Goal: Check status: Check status

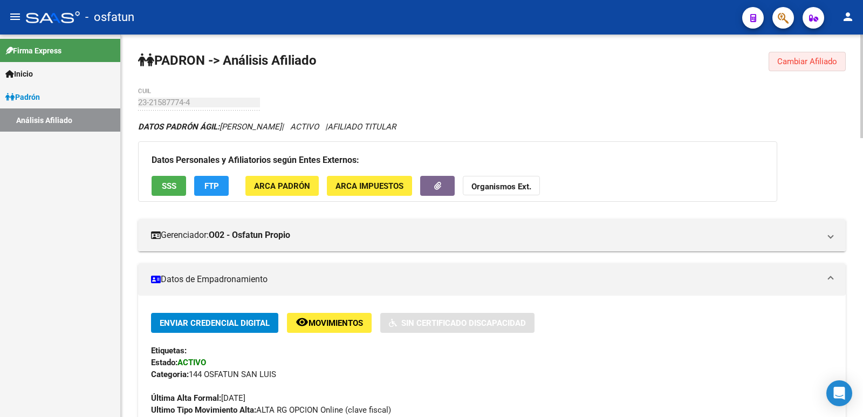
drag, startPoint x: 796, startPoint y: 60, endPoint x: 630, endPoint y: 87, distance: 168.3
click at [795, 60] on span "Cambiar Afiliado" at bounding box center [807, 62] width 60 height 10
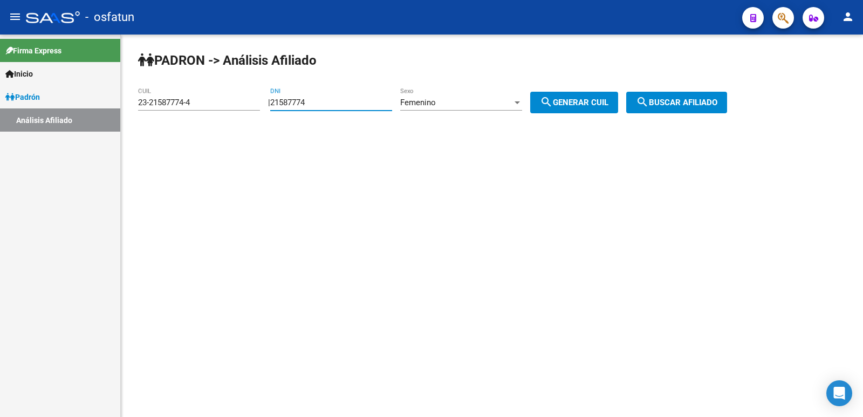
drag, startPoint x: 337, startPoint y: 102, endPoint x: 231, endPoint y: 128, distance: 108.3
click at [227, 123] on div "PADRON -> Análisis Afiliado 23-21587774-4 CUIL | 21587774 DNI Femenino Sexo sea…" at bounding box center [492, 91] width 742 height 113
paste input "7309831"
type input "27309831"
click at [459, 99] on div "Femenino" at bounding box center [456, 103] width 112 height 10
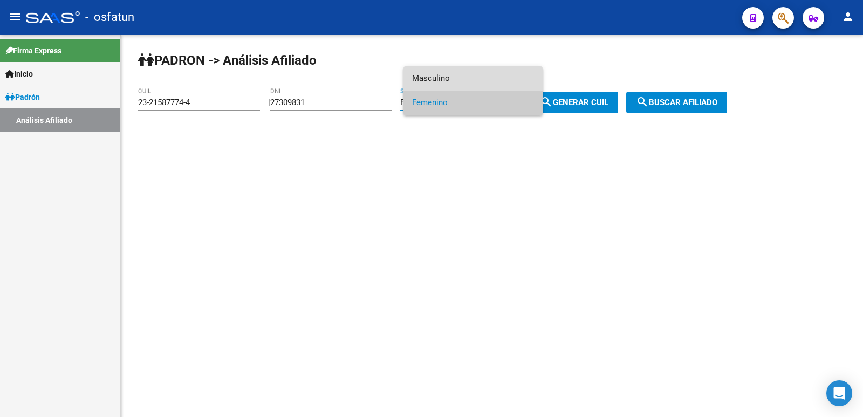
click at [433, 80] on span "Masculino" at bounding box center [473, 78] width 122 height 24
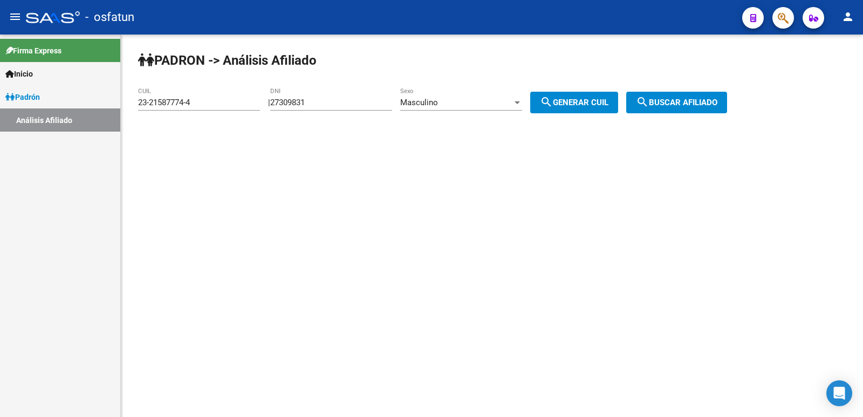
click at [598, 115] on div "PADRON -> Análisis Afiliado 23-21587774-4 CUIL | 27309831 DNI Masculino Sexo se…" at bounding box center [492, 91] width 742 height 113
click at [596, 108] on button "search Generar CUIL" at bounding box center [574, 103] width 88 height 22
type input "20-27309831-4"
click at [649, 105] on mat-icon "search" at bounding box center [642, 101] width 13 height 13
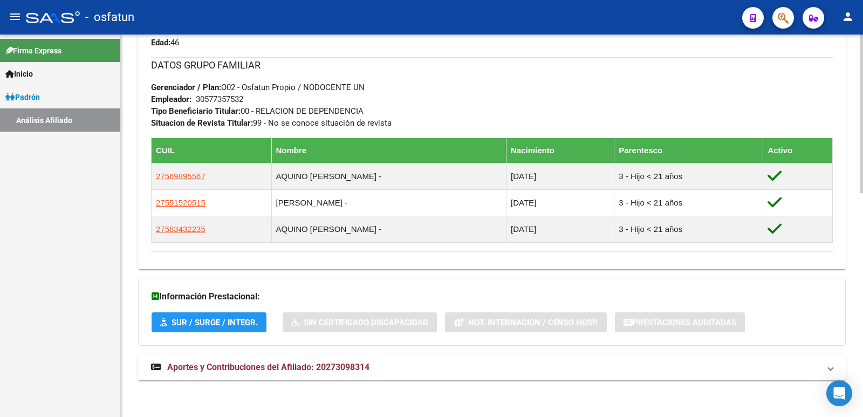
scroll to position [540, 0]
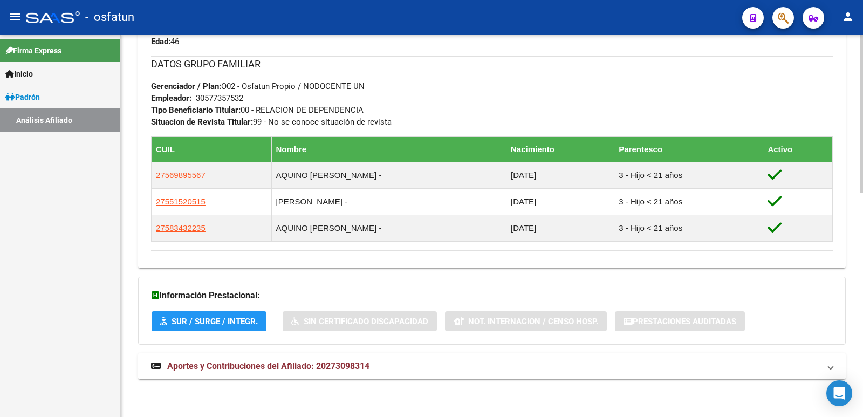
click at [321, 362] on span "Aportes y Contribuciones del Afiliado: 20273098314" at bounding box center [268, 366] width 202 height 10
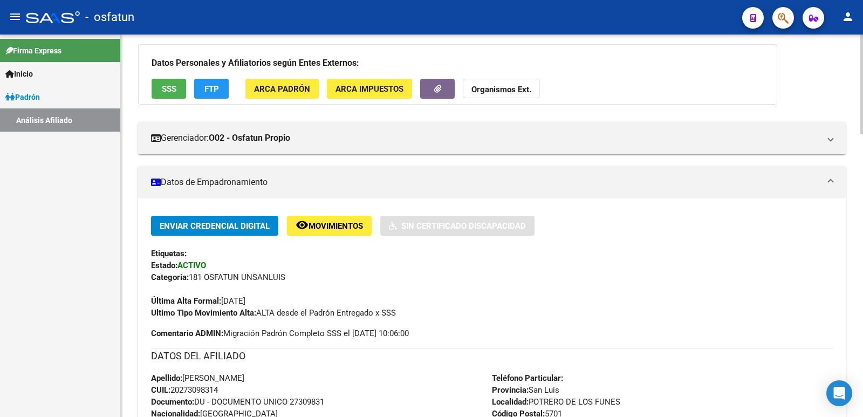
scroll to position [0, 0]
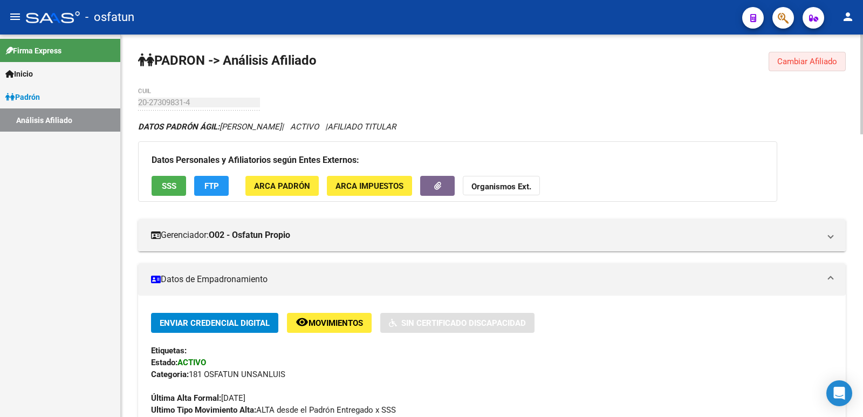
click at [814, 59] on span "Cambiar Afiliado" at bounding box center [807, 62] width 60 height 10
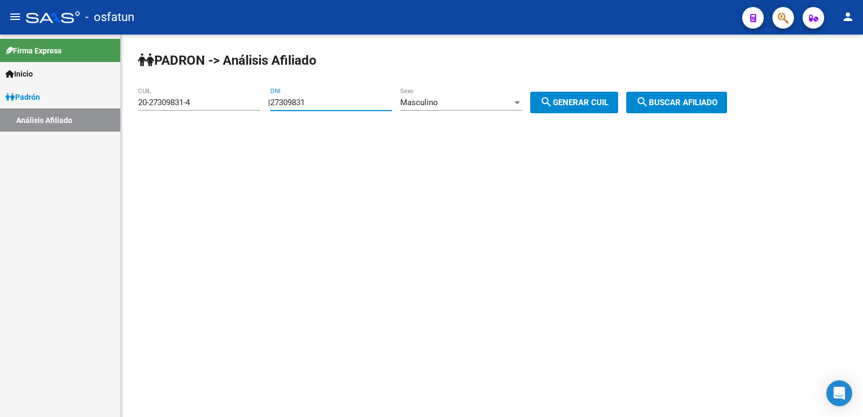
drag, startPoint x: 345, startPoint y: 109, endPoint x: 243, endPoint y: 119, distance: 101.9
click at [243, 107] on app-analisis-afiliado "PADRON -> Análisis Afiliado 20-27309831-4 CUIL | 27309831 DNI Masculino Sexo se…" at bounding box center [436, 103] width 597 height 10
paste input "31542642"
type input "31542642"
click at [553, 104] on mat-icon "search" at bounding box center [546, 101] width 13 height 13
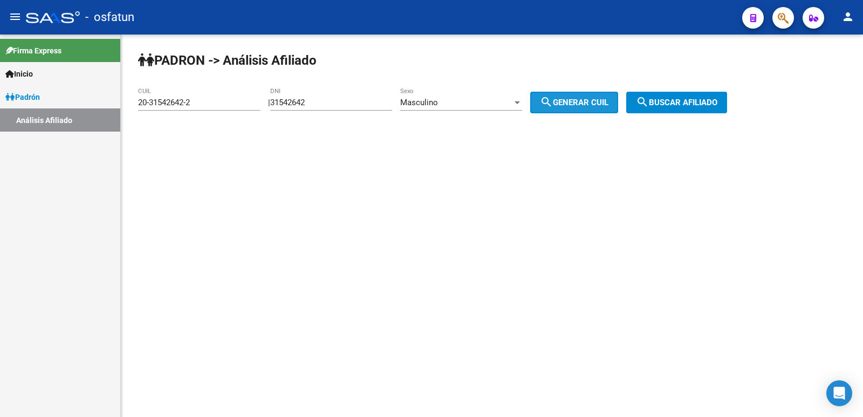
click at [649, 100] on mat-icon "search" at bounding box center [642, 101] width 13 height 13
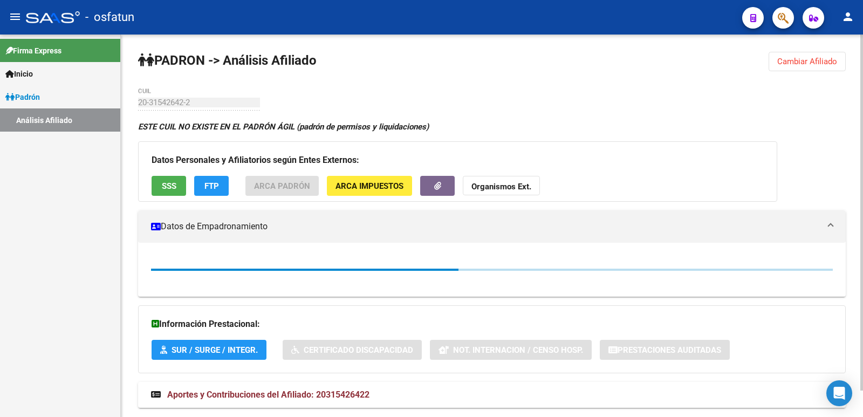
click at [767, 65] on div "PADRON -> Análisis Afiliado Cambiar Afiliado 20-31542642-2 CUIL ESTE CUIL NO EX…" at bounding box center [492, 240] width 742 height 411
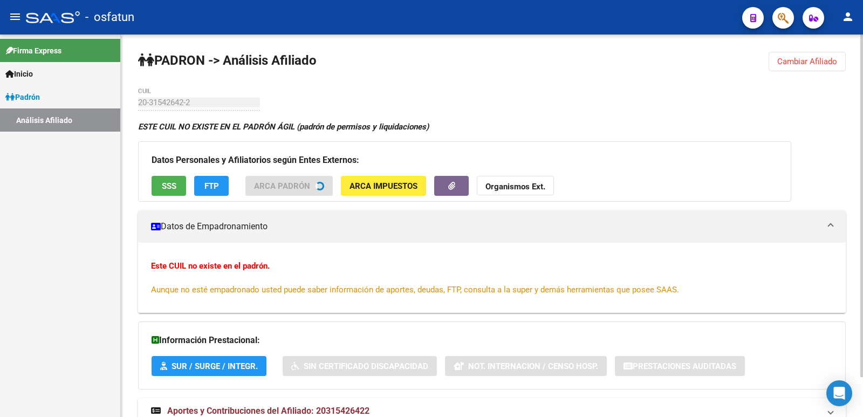
click at [772, 64] on button "Cambiar Afiliado" at bounding box center [807, 61] width 77 height 19
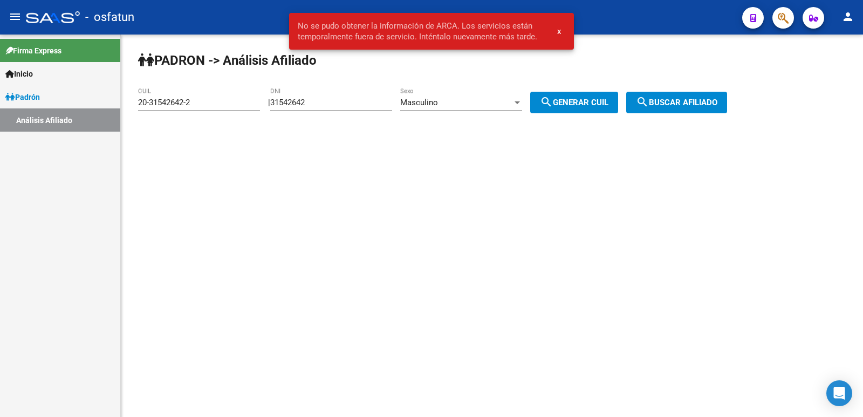
click at [493, 110] on div "Masculino Sexo" at bounding box center [461, 98] width 122 height 23
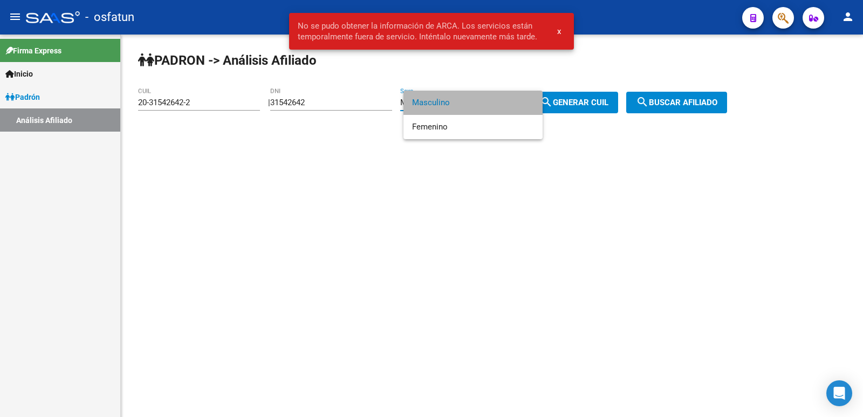
click at [461, 106] on span "Masculino" at bounding box center [473, 103] width 122 height 24
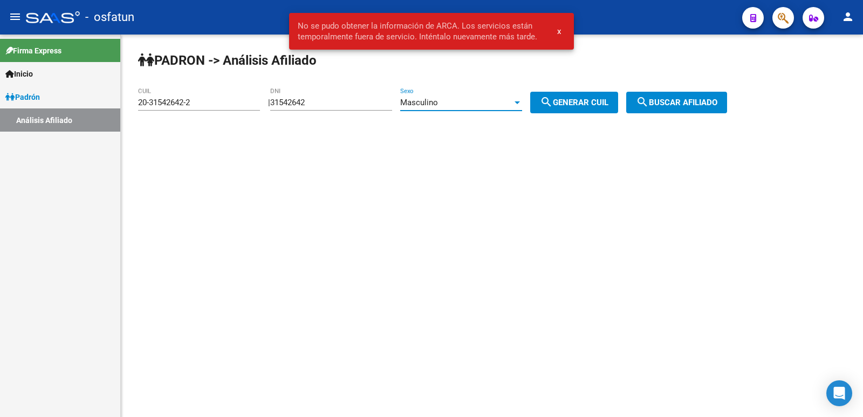
click at [456, 108] on div "Masculino Sexo" at bounding box center [461, 98] width 122 height 23
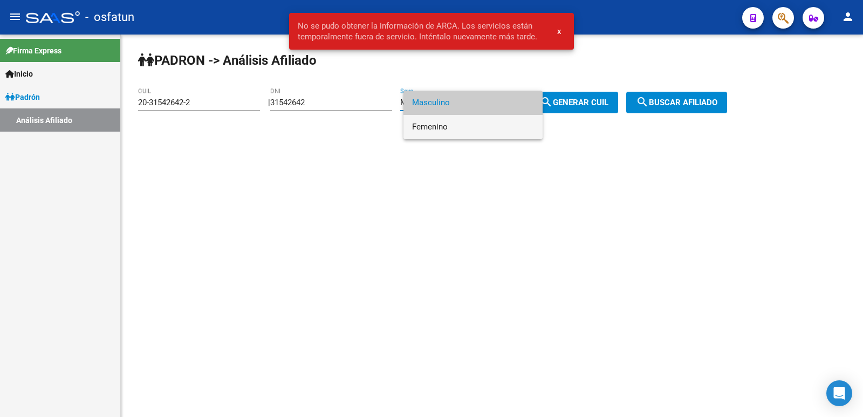
drag, startPoint x: 456, startPoint y: 108, endPoint x: 552, endPoint y: 125, distance: 97.4
click at [452, 125] on span "Femenino" at bounding box center [473, 127] width 122 height 24
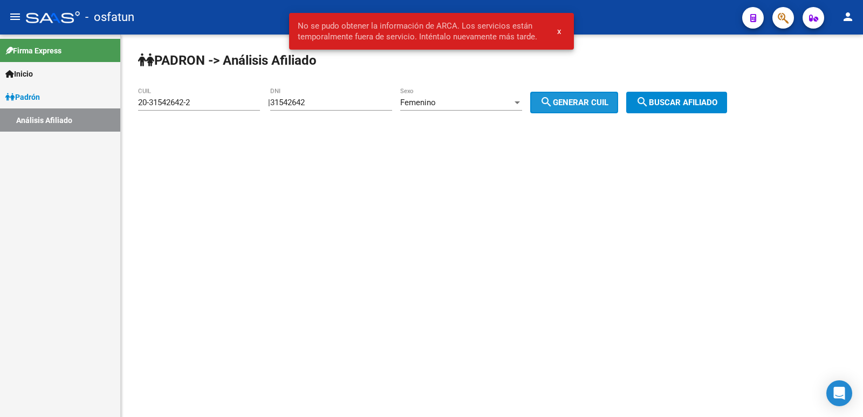
drag, startPoint x: 581, startPoint y: 112, endPoint x: 615, endPoint y: 104, distance: 34.9
click at [582, 112] on button "search Generar CUIL" at bounding box center [574, 103] width 88 height 22
type input "27-31542642-7"
click at [692, 102] on span "search Buscar afiliado" at bounding box center [676, 103] width 81 height 10
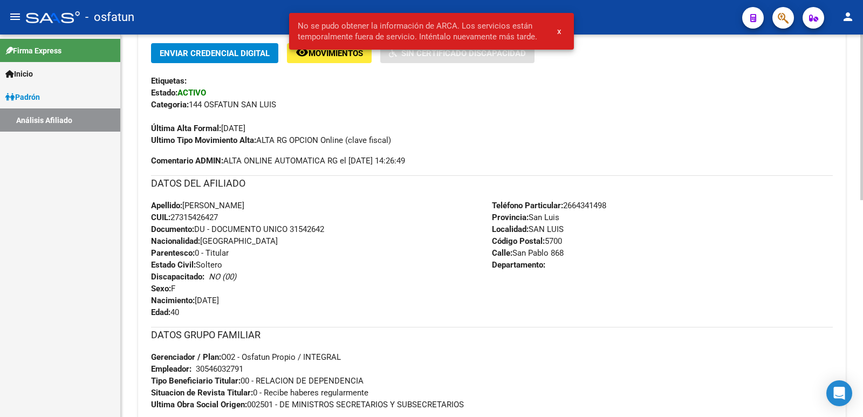
scroll to position [499, 0]
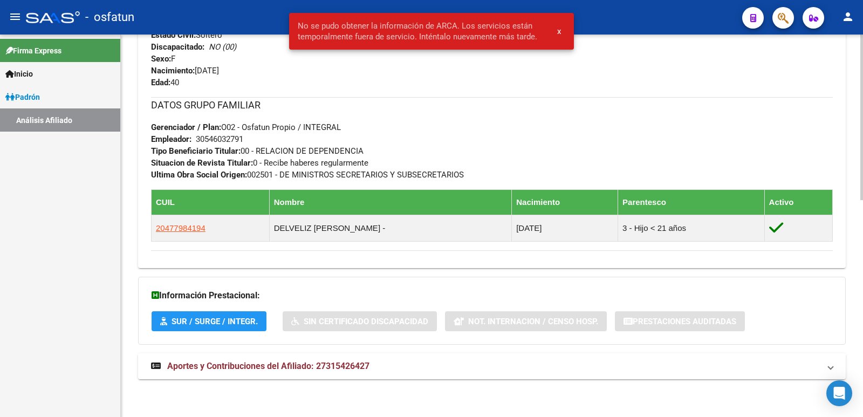
click at [328, 362] on span "Aportes y Contribuciones del Afiliado: 27315426427" at bounding box center [268, 366] width 202 height 10
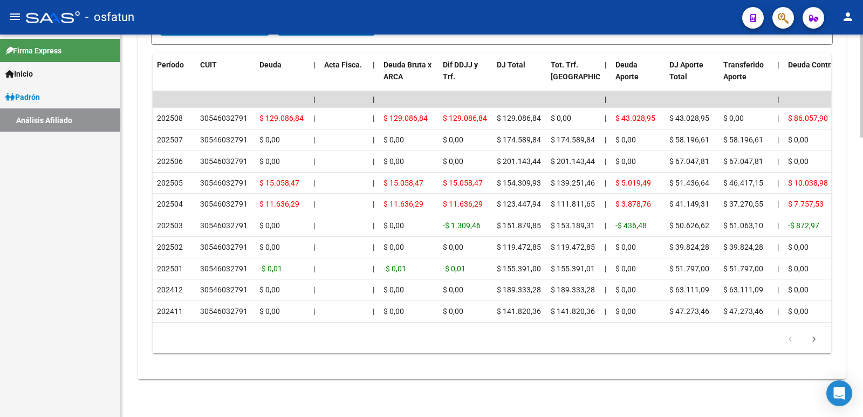
scroll to position [1040, 0]
